Goal: Find specific page/section: Find specific page/section

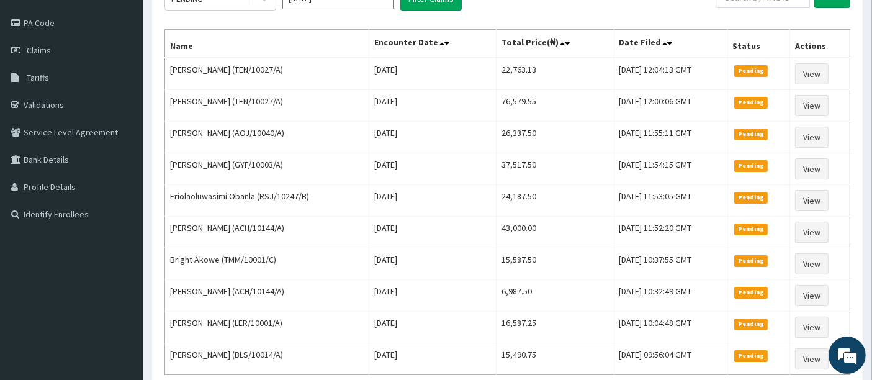
scroll to position [139, 0]
click at [54, 27] on link "PA Code" at bounding box center [71, 23] width 143 height 27
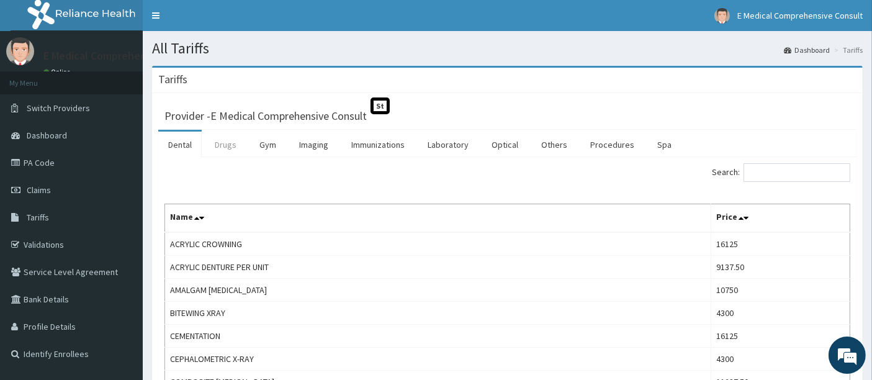
click at [228, 143] on link "Drugs" at bounding box center [226, 145] width 42 height 26
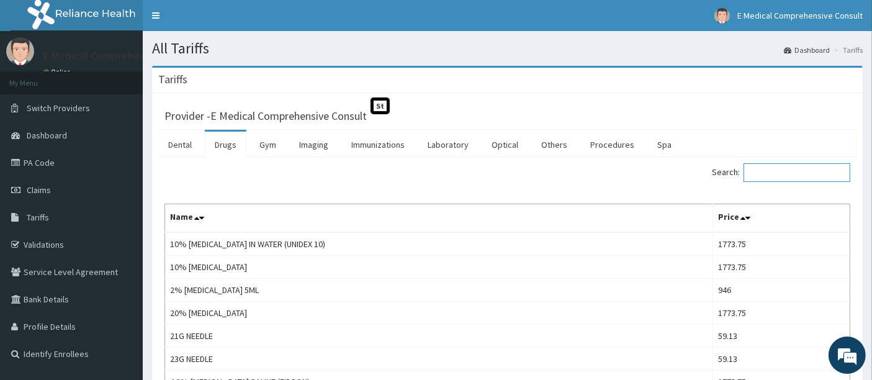
click at [768, 171] on input "Search:" at bounding box center [797, 172] width 107 height 19
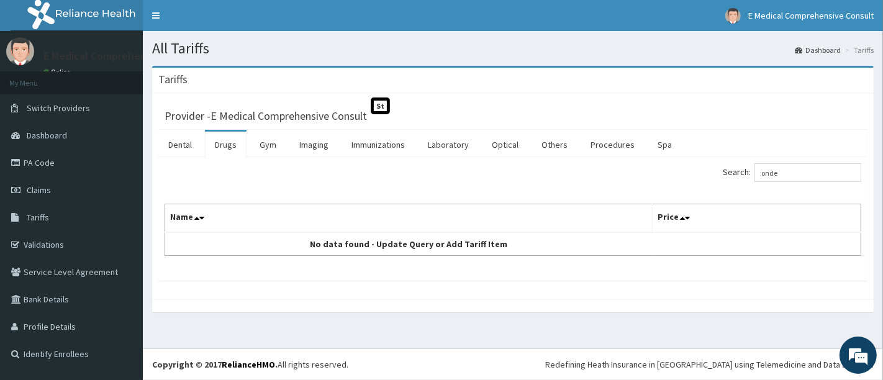
click at [489, 318] on div "Tariffs Provider - E Medical Comprehensive Consult St Dental Drugs Gym Imaging …" at bounding box center [513, 195] width 740 height 259
click at [795, 169] on input "onde" at bounding box center [807, 172] width 107 height 19
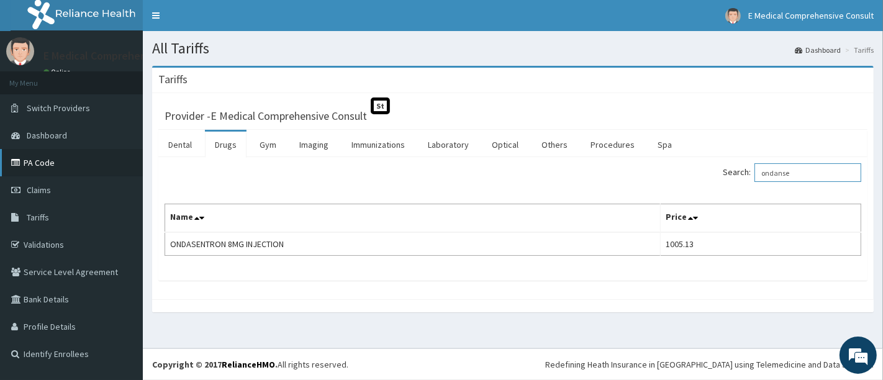
type input "ondanse"
click at [56, 161] on link "PA Code" at bounding box center [71, 162] width 143 height 27
